Goal: Information Seeking & Learning: Learn about a topic

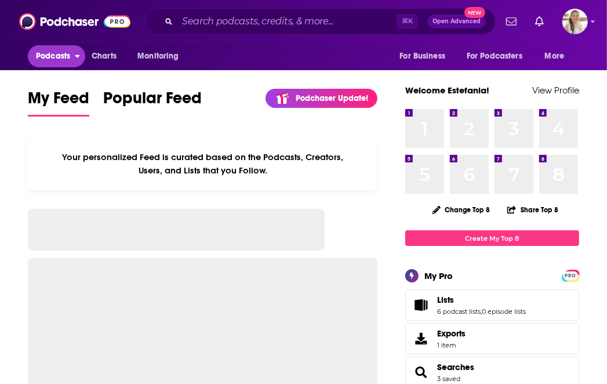
click at [61, 57] on span "Podcasts" at bounding box center [53, 56] width 34 height 16
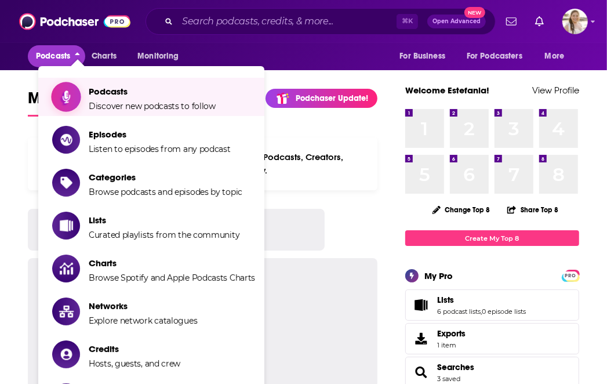
click at [118, 107] on span "Discover new podcasts to follow" at bounding box center [152, 106] width 127 height 10
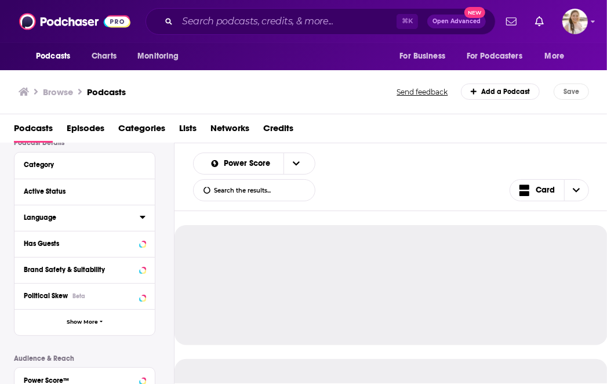
scroll to position [64, 0]
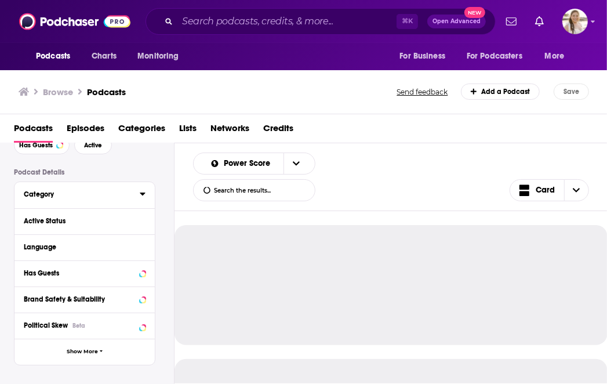
click at [50, 195] on div "Category" at bounding box center [78, 194] width 108 height 8
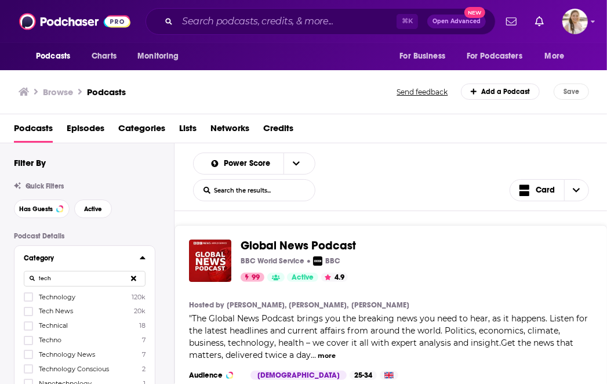
type input "tech"
click at [70, 311] on span "Tech News" at bounding box center [56, 311] width 34 height 8
click at [28, 315] on input "multiSelectOption-tech-news-1" at bounding box center [28, 315] width 0 height 0
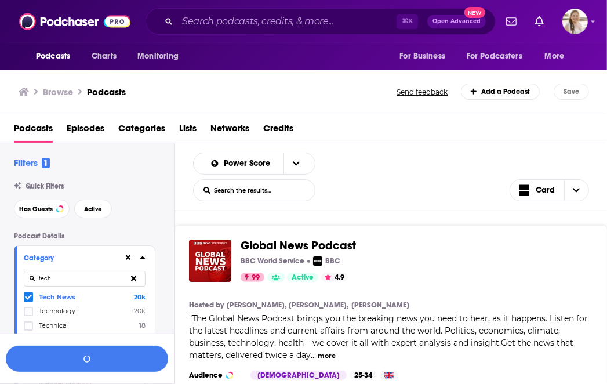
click at [60, 310] on span "Technology" at bounding box center [57, 311] width 37 height 8
click at [28, 315] on input "multiSelectOption-technology-1" at bounding box center [28, 315] width 0 height 0
click at [72, 362] on button "View 10k+ Results" at bounding box center [87, 359] width 162 height 26
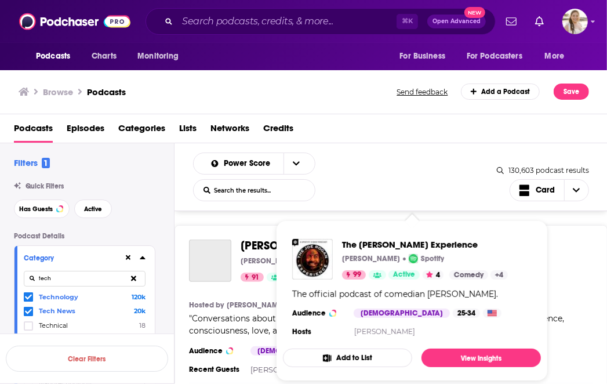
scroll to position [730, 0]
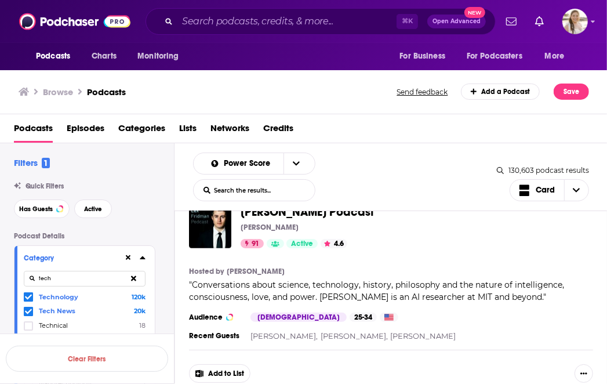
click at [383, 157] on div "Power Score List Search Input Search the results... Card" at bounding box center [345, 177] width 304 height 49
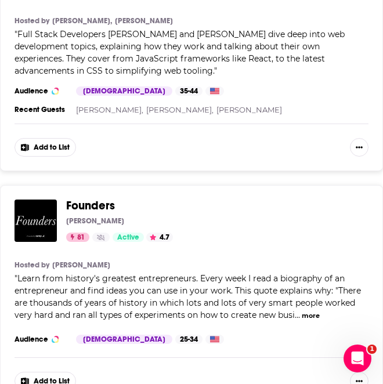
scroll to position [5835, 0]
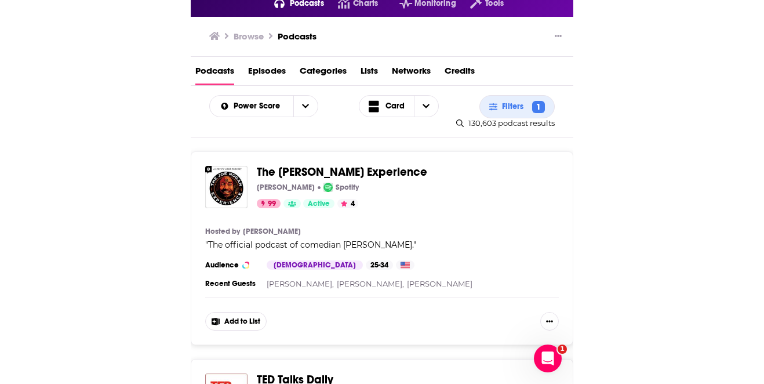
scroll to position [0, 0]
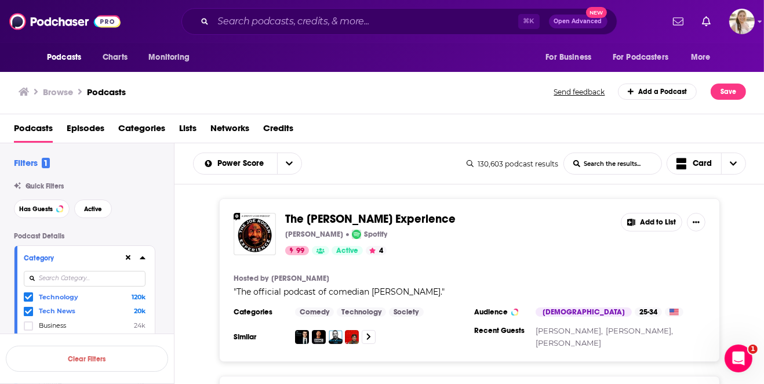
click at [27, 296] on icon at bounding box center [28, 296] width 7 height 7
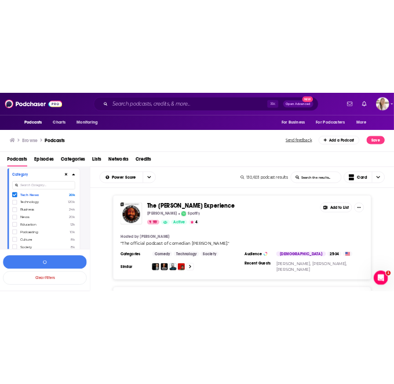
scroll to position [103, 0]
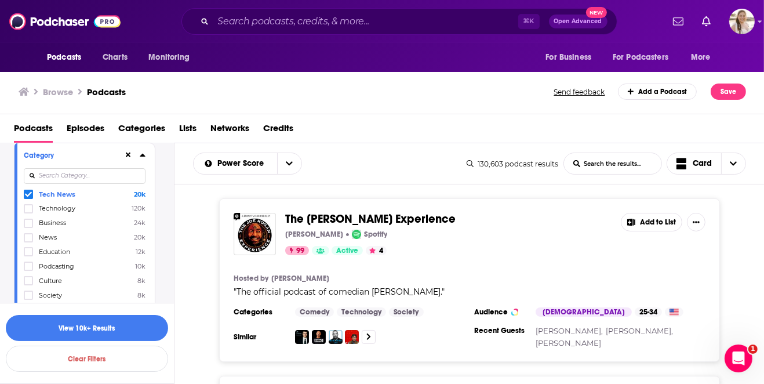
click at [31, 197] on icon at bounding box center [28, 194] width 7 height 7
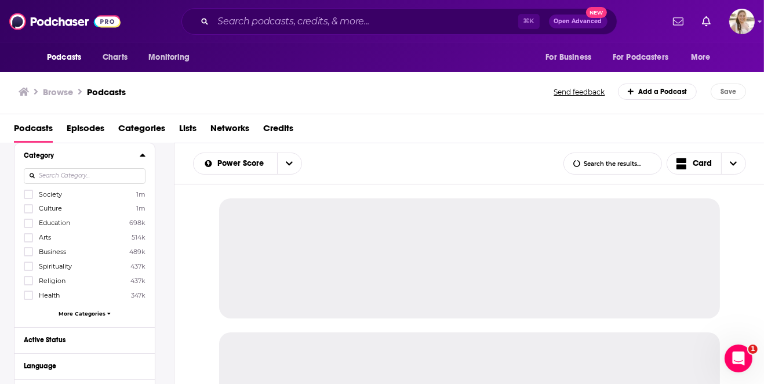
click at [69, 176] on input at bounding box center [85, 176] width 122 height 16
type input "b"
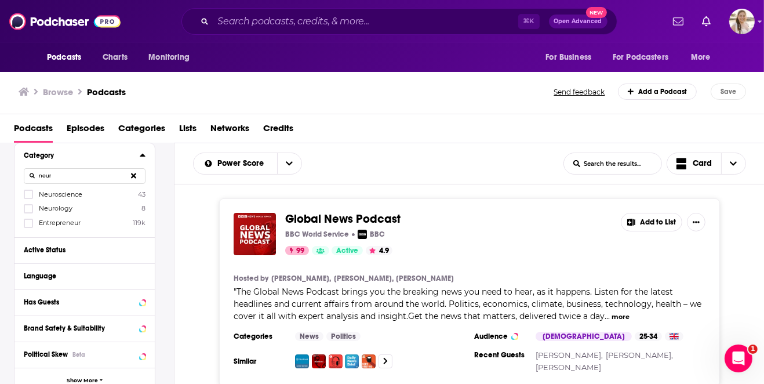
type input "neur"
click at [21, 194] on div "Category neur Neuroscience 43 Neurology 8 Entrepreneur 119k" at bounding box center [84, 190] width 140 height 94
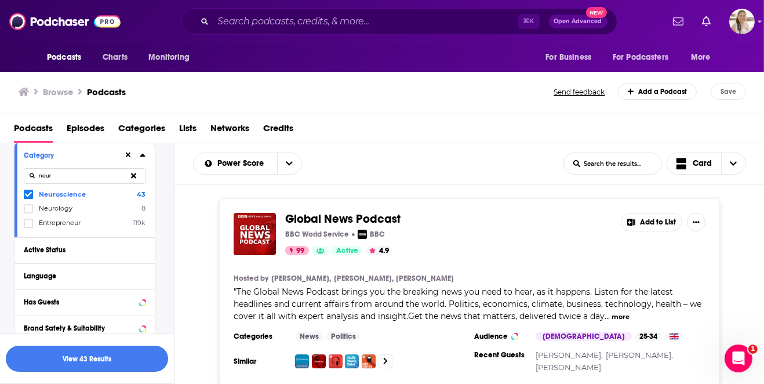
click at [100, 356] on button "View 43 Results" at bounding box center [87, 359] width 162 height 26
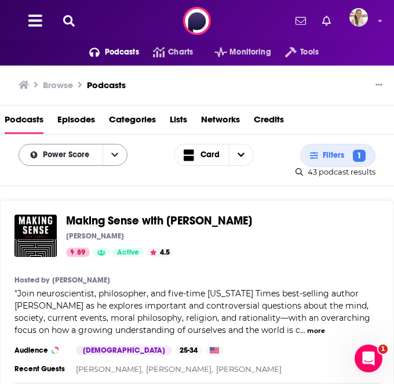
click at [83, 155] on span "Power Score" at bounding box center [68, 155] width 50 height 8
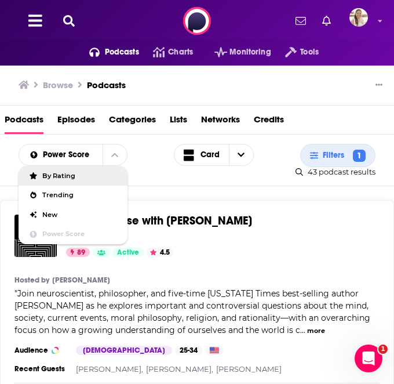
click at [68, 177] on span "By Rating" at bounding box center [80, 176] width 76 height 6
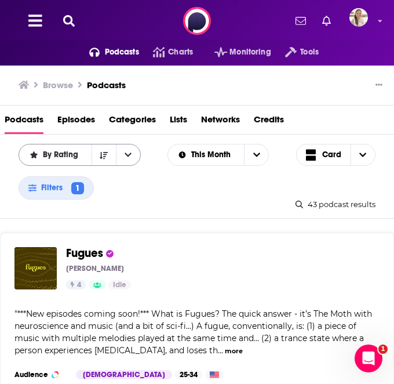
click at [70, 159] on span "By Rating" at bounding box center [62, 155] width 39 height 8
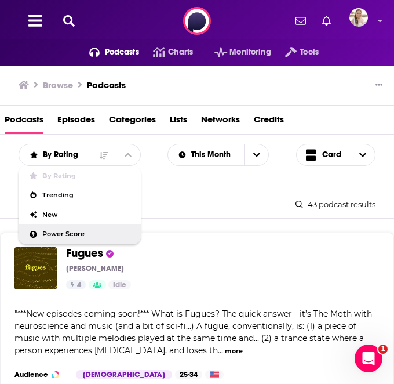
click at [74, 237] on span "Power Score" at bounding box center [86, 234] width 89 height 6
